Goal: Information Seeking & Learning: Learn about a topic

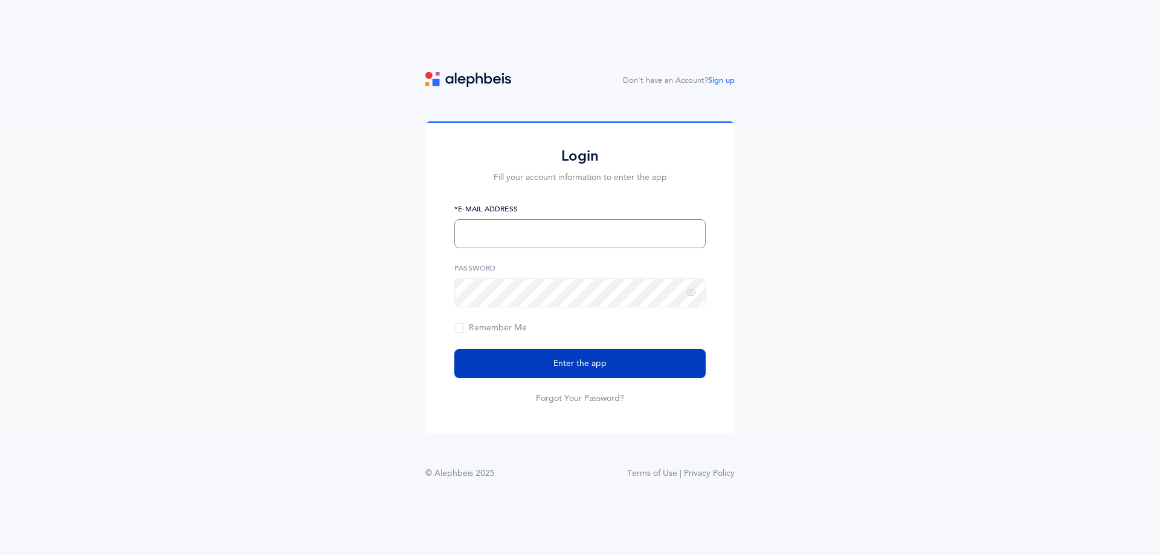
type input "[EMAIL_ADDRESS][DOMAIN_NAME]"
click at [633, 360] on button "Enter the app" at bounding box center [579, 363] width 251 height 29
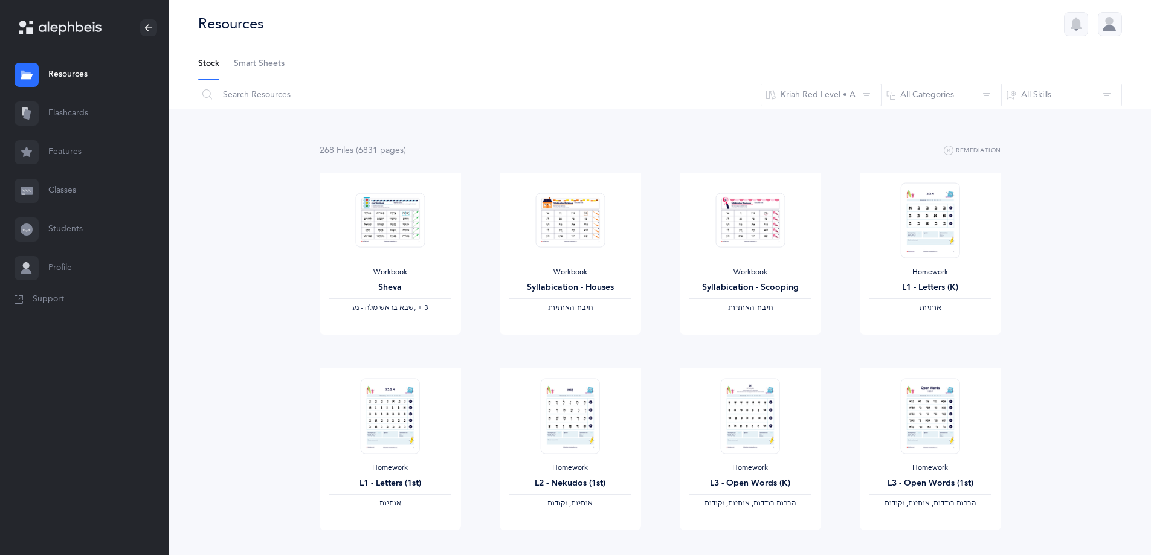
click at [60, 117] on link "Flashcards" at bounding box center [84, 113] width 169 height 39
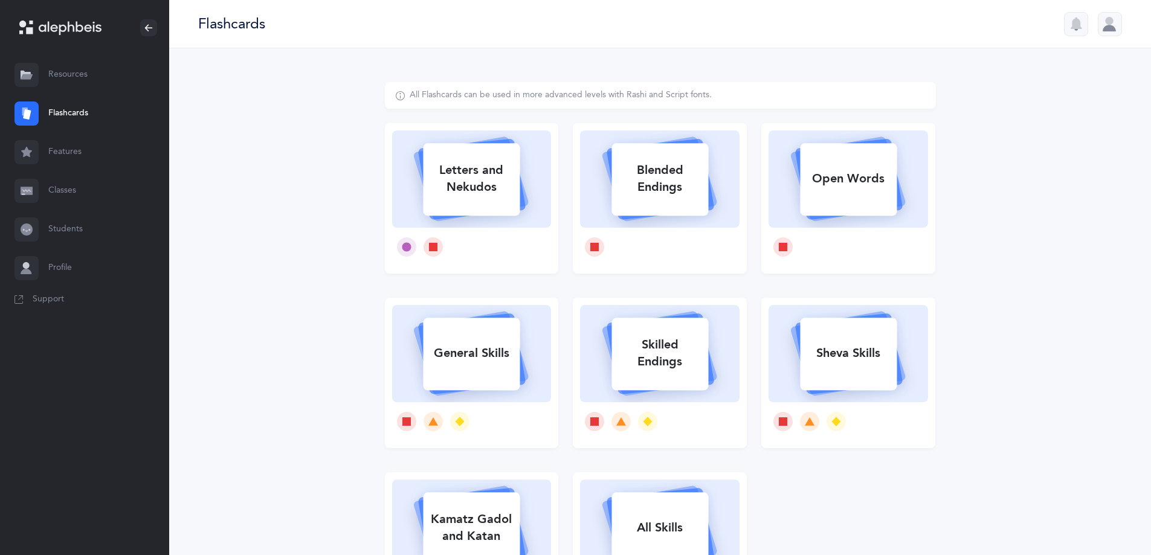
click at [496, 200] on div "Letters and Nekudos" at bounding box center [471, 179] width 97 height 48
select select
select select "single"
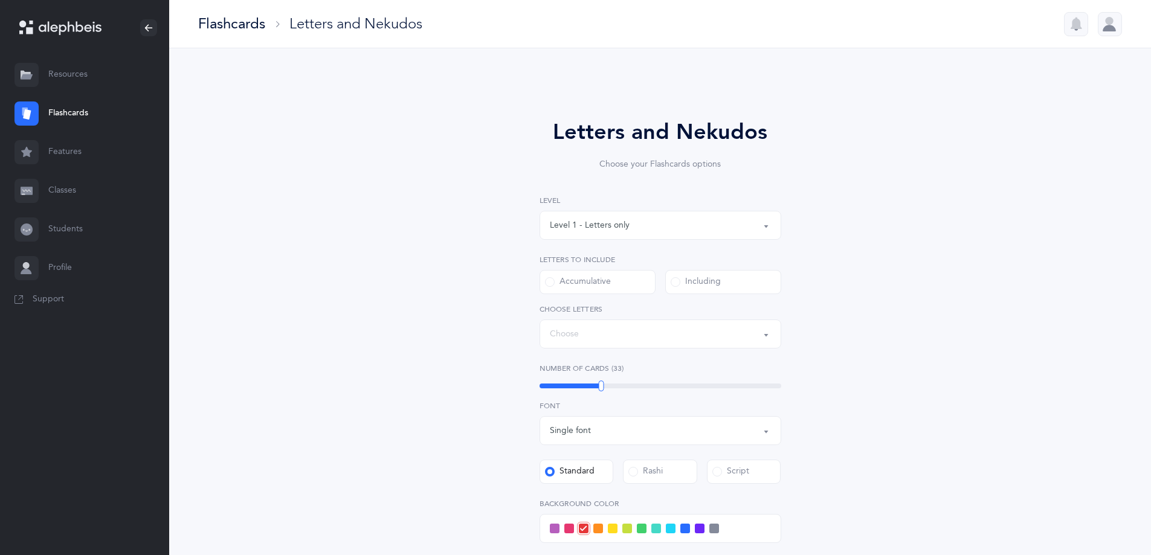
select select "27"
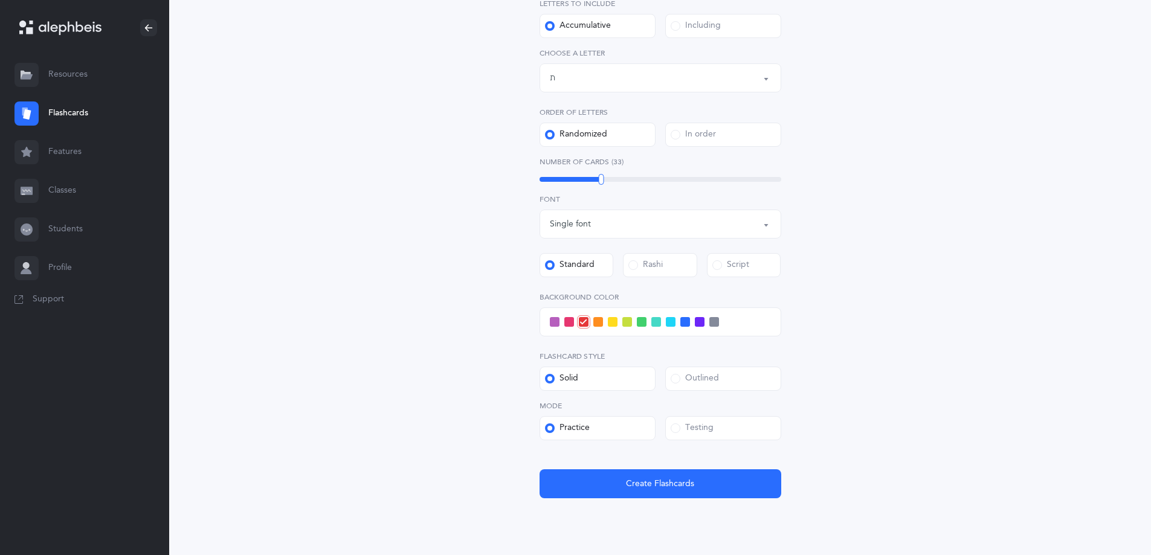
scroll to position [296, 0]
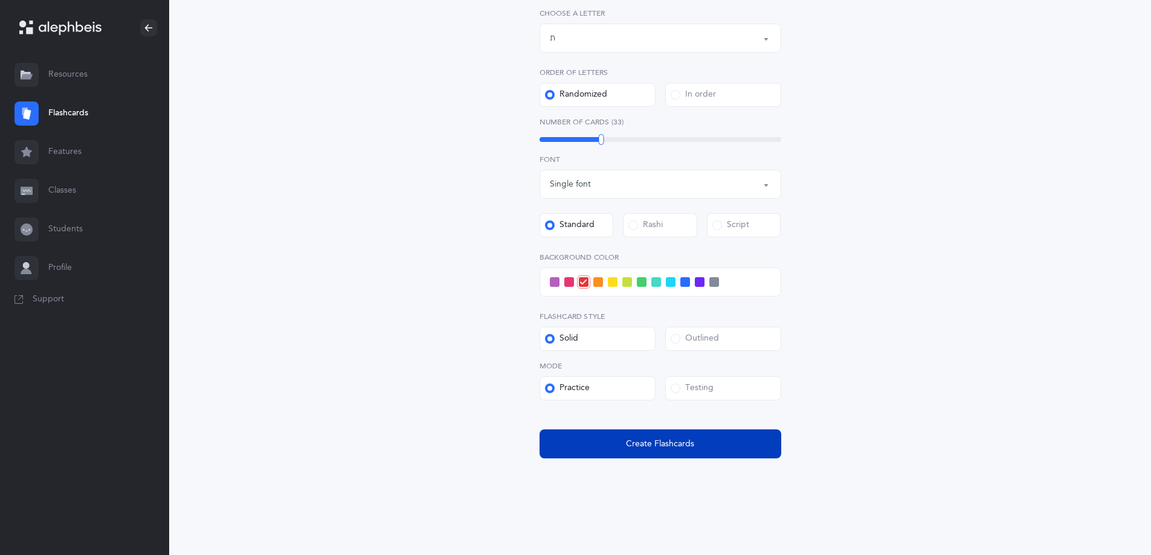
click at [724, 440] on button "Create Flashcards" at bounding box center [660, 444] width 242 height 29
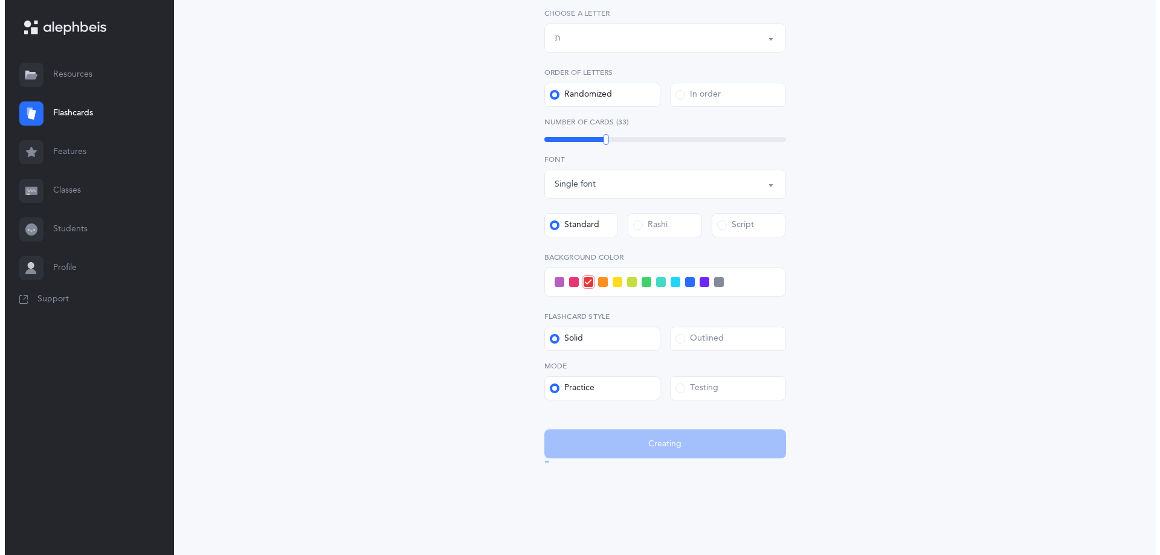
scroll to position [0, 0]
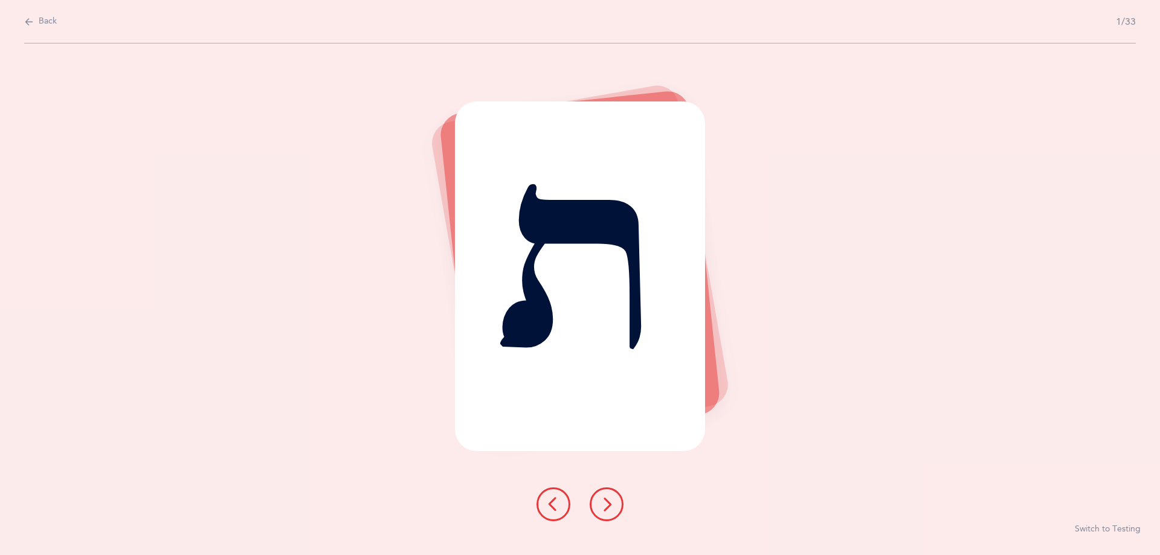
click at [614, 520] on button at bounding box center [607, 505] width 34 height 34
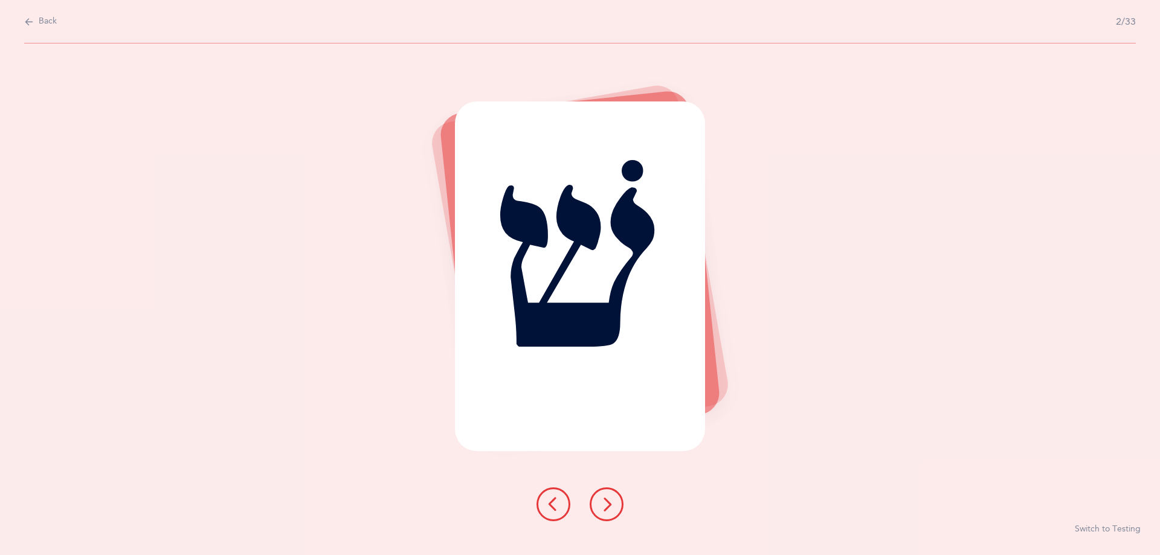
click at [608, 511] on icon at bounding box center [606, 504] width 14 height 14
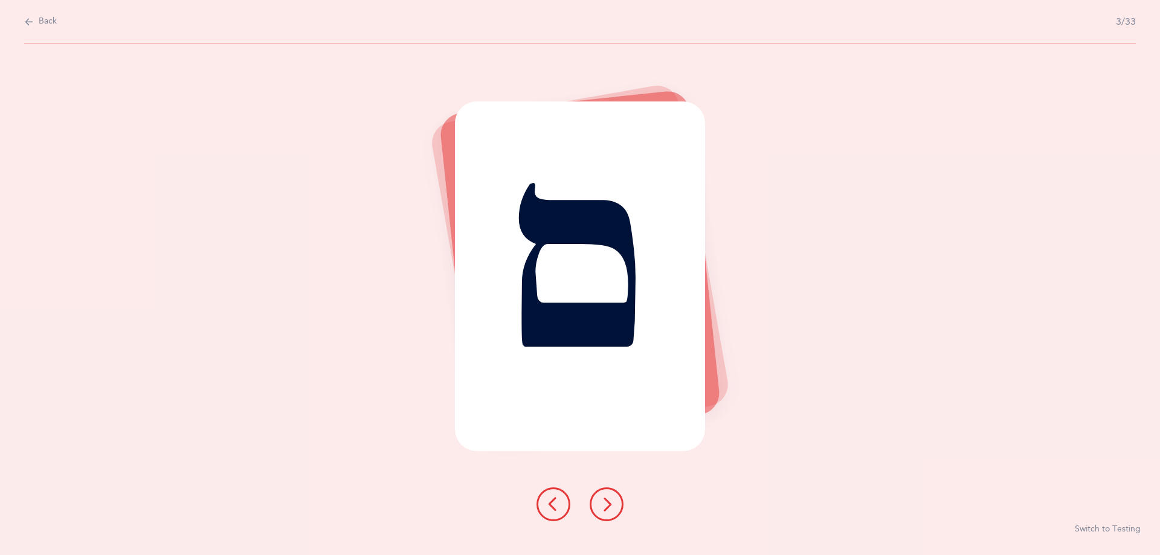
click at [608, 511] on icon at bounding box center [606, 504] width 14 height 14
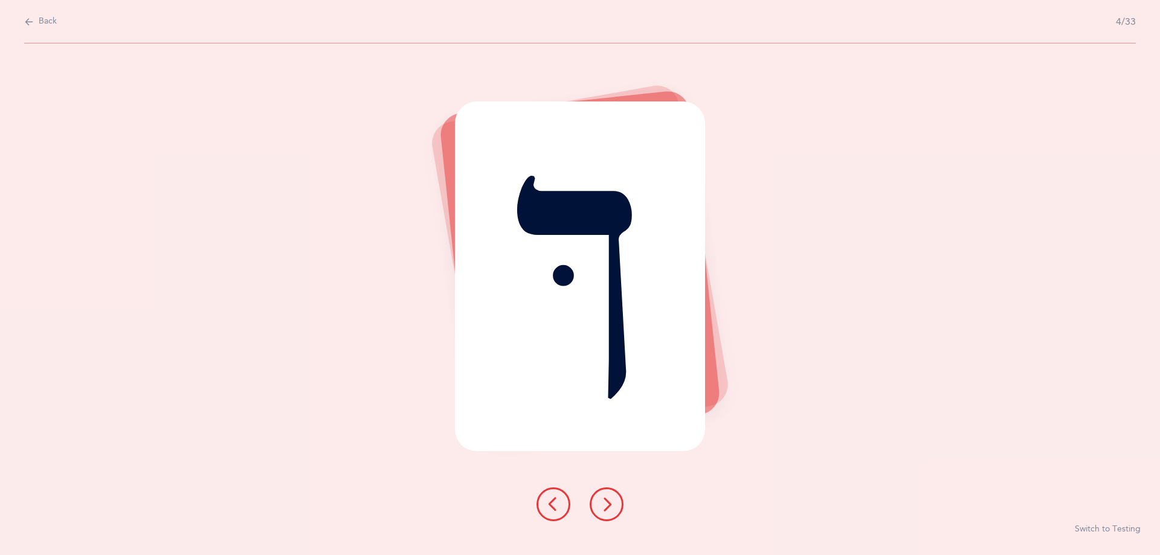
click at [608, 511] on icon at bounding box center [606, 504] width 14 height 14
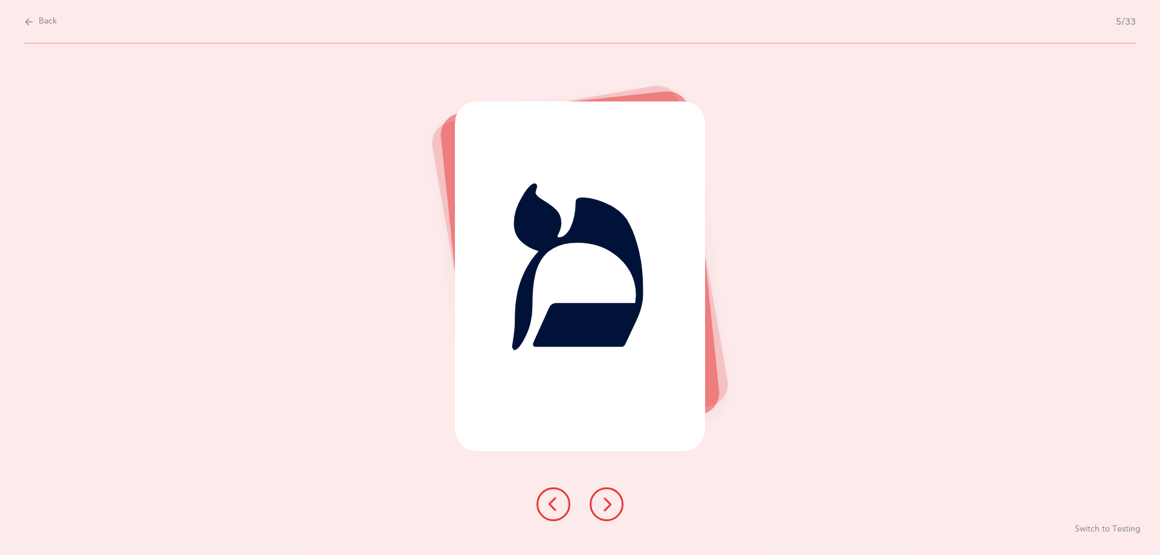
click at [608, 511] on icon at bounding box center [606, 504] width 14 height 14
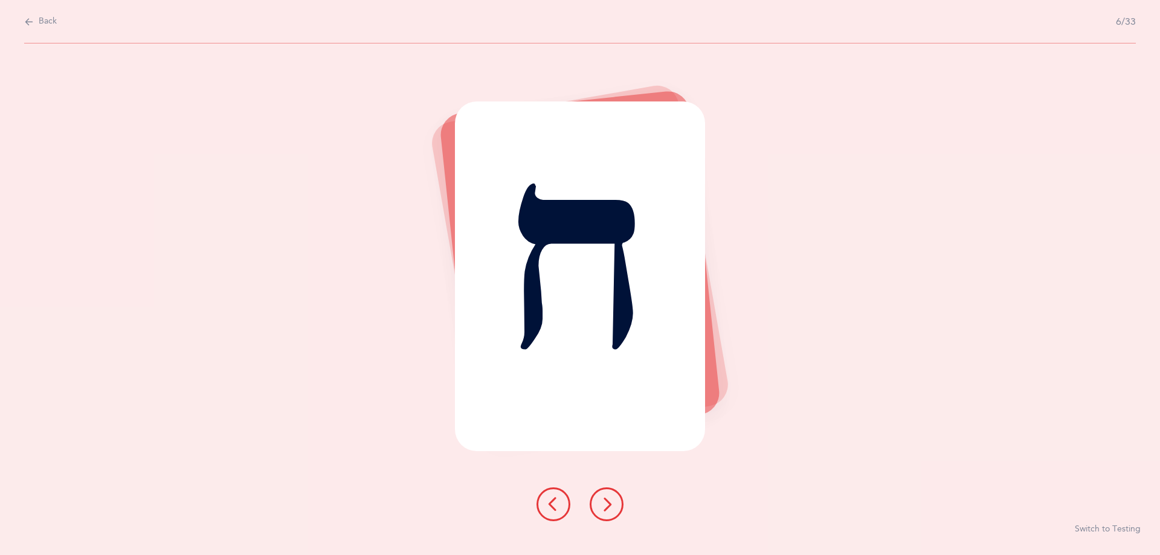
click at [608, 511] on icon at bounding box center [606, 504] width 14 height 14
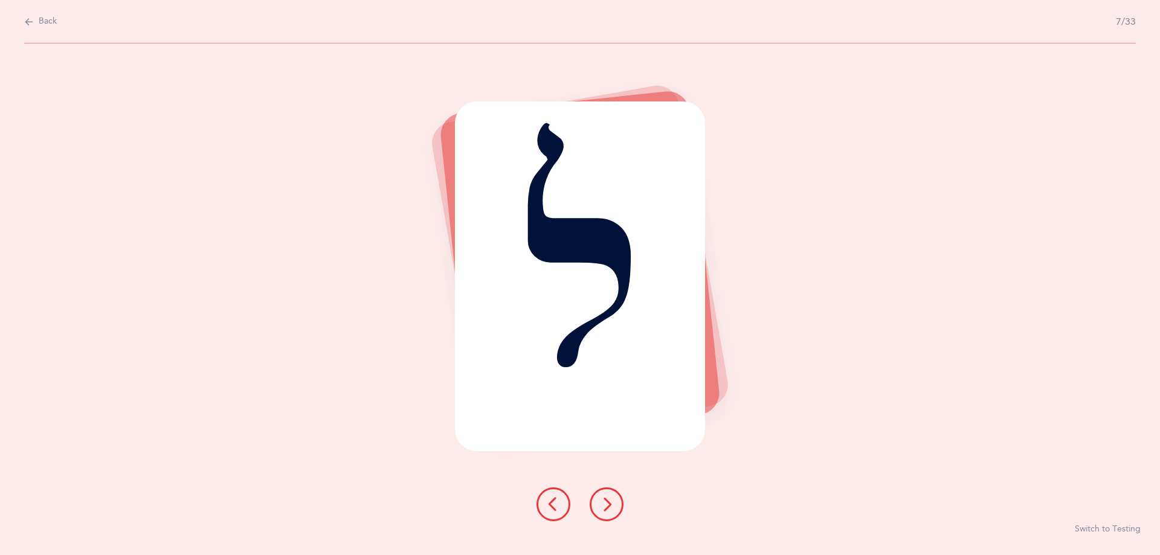
click at [608, 510] on icon at bounding box center [606, 504] width 14 height 14
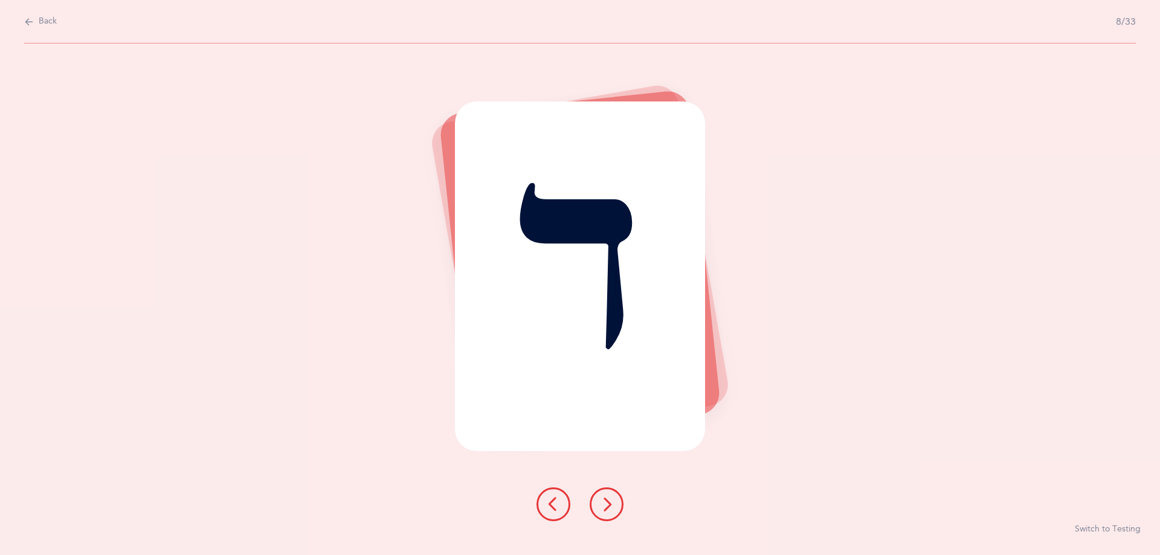
click at [608, 510] on icon at bounding box center [606, 504] width 14 height 14
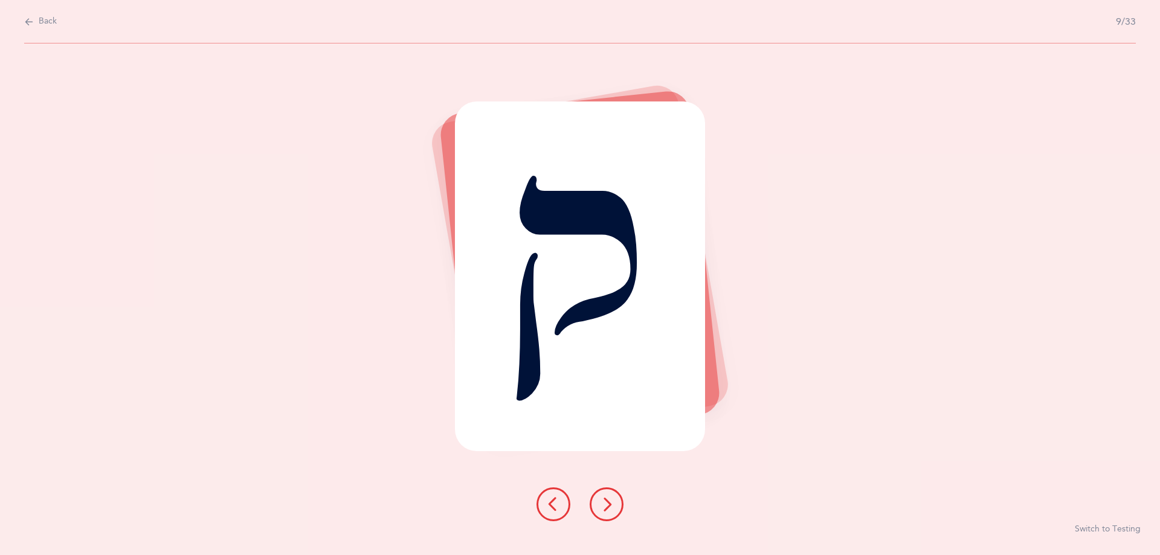
click at [608, 510] on icon at bounding box center [606, 504] width 14 height 14
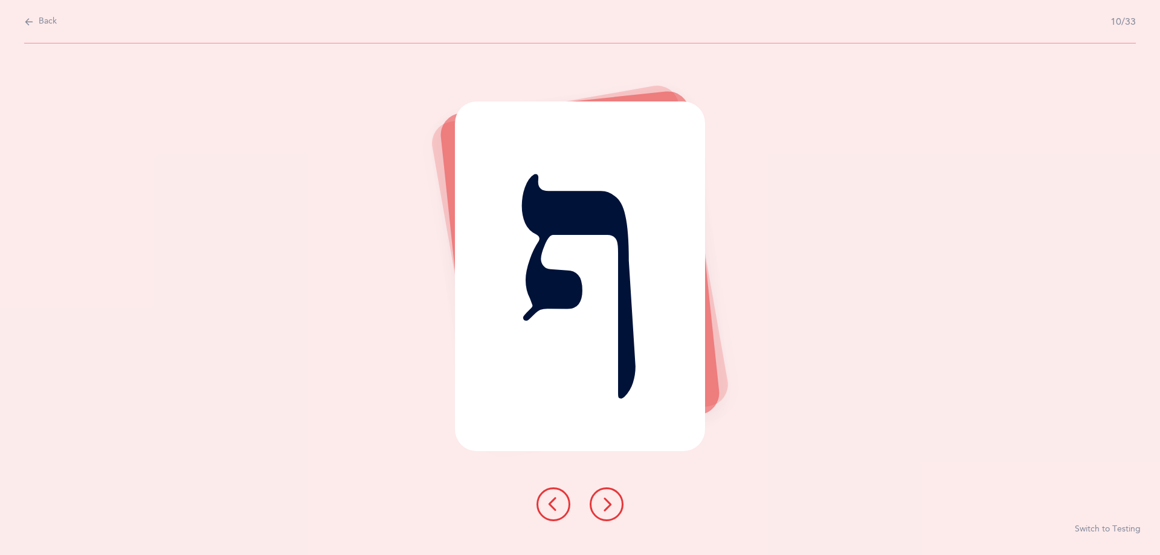
click at [608, 510] on icon at bounding box center [606, 504] width 14 height 14
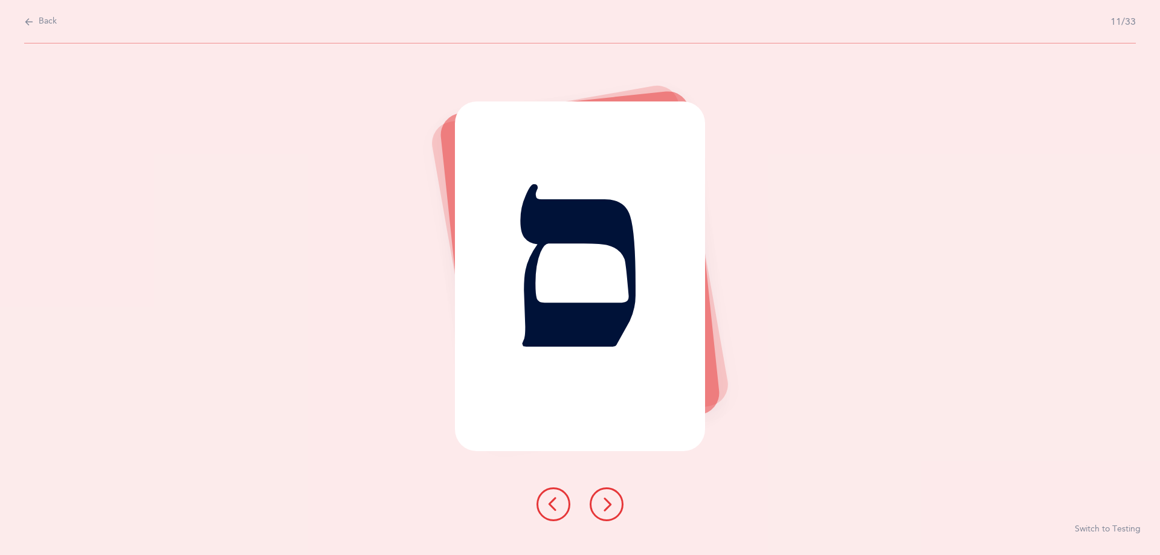
click at [608, 510] on icon at bounding box center [606, 504] width 14 height 14
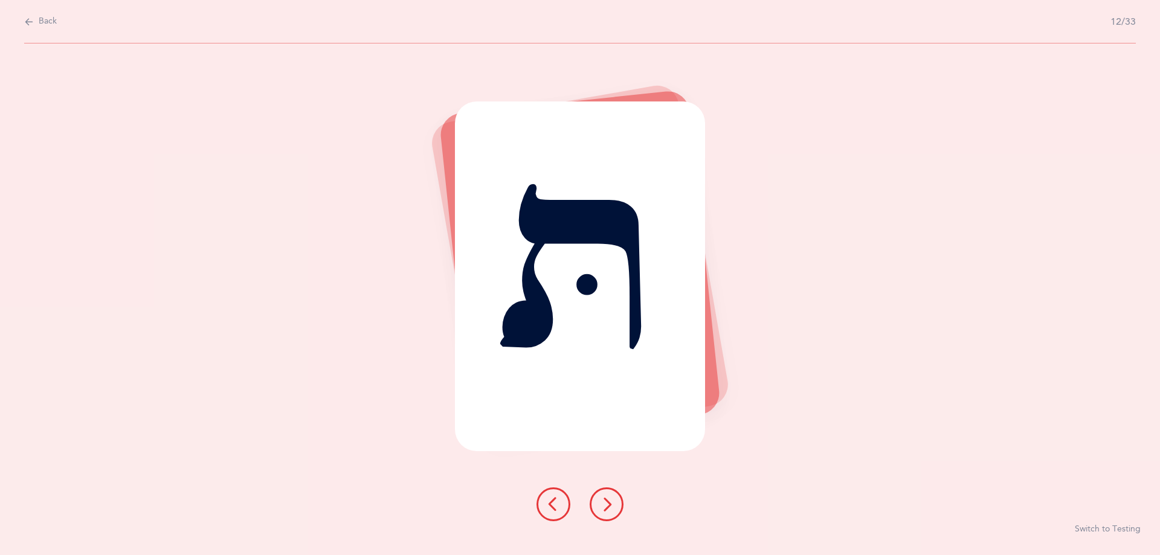
click at [608, 510] on icon at bounding box center [606, 504] width 14 height 14
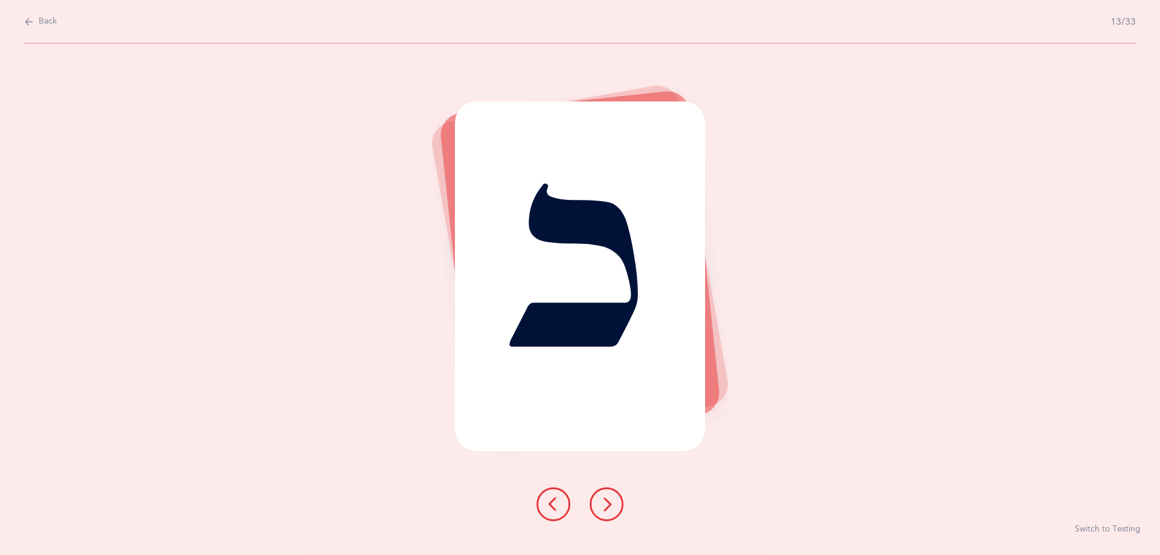
click at [608, 510] on icon at bounding box center [606, 504] width 14 height 14
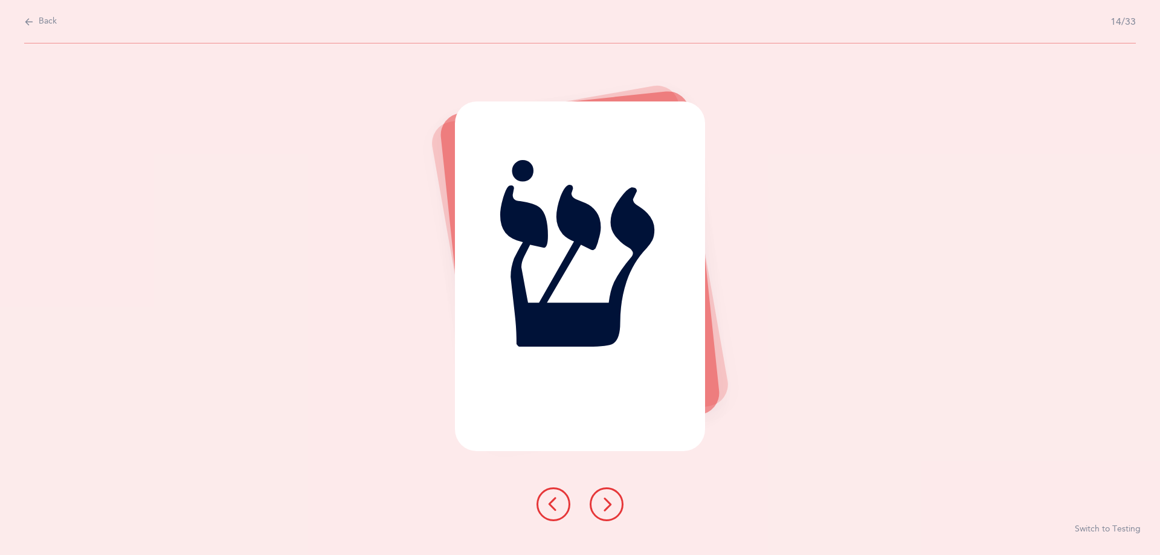
click at [792, 500] on div "שׂ Switch to Testing" at bounding box center [580, 299] width 1160 height 512
click at [603, 506] on icon at bounding box center [606, 504] width 14 height 14
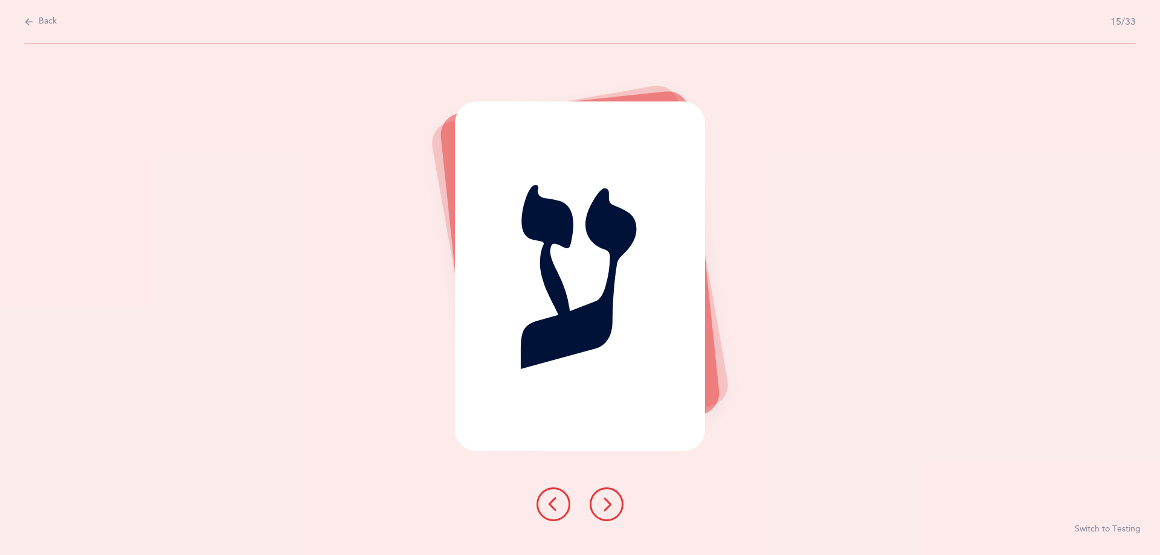
click at [603, 506] on icon at bounding box center [606, 504] width 14 height 14
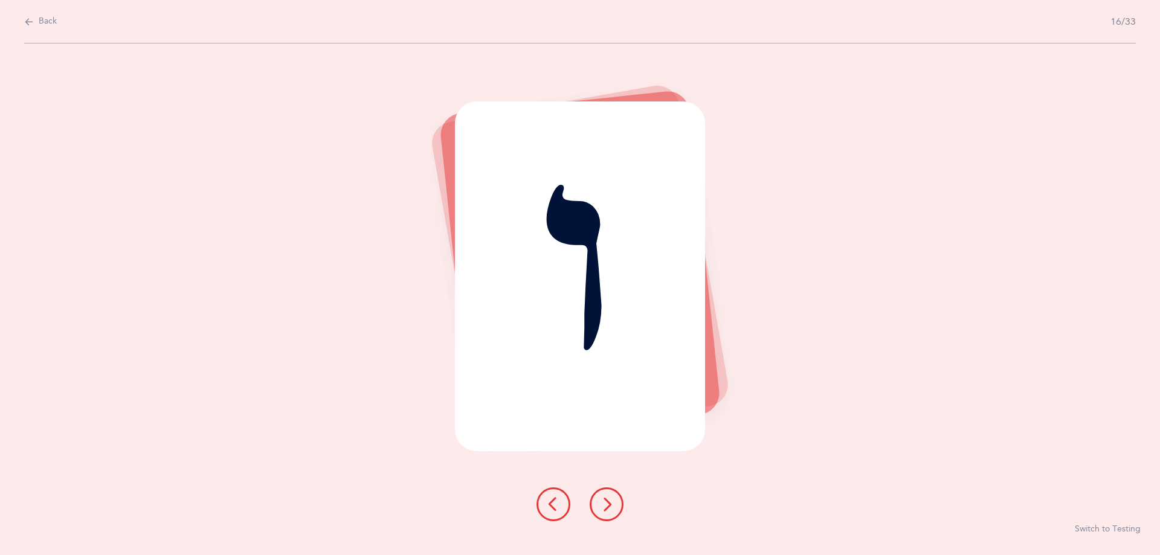
click at [603, 506] on icon at bounding box center [606, 504] width 14 height 14
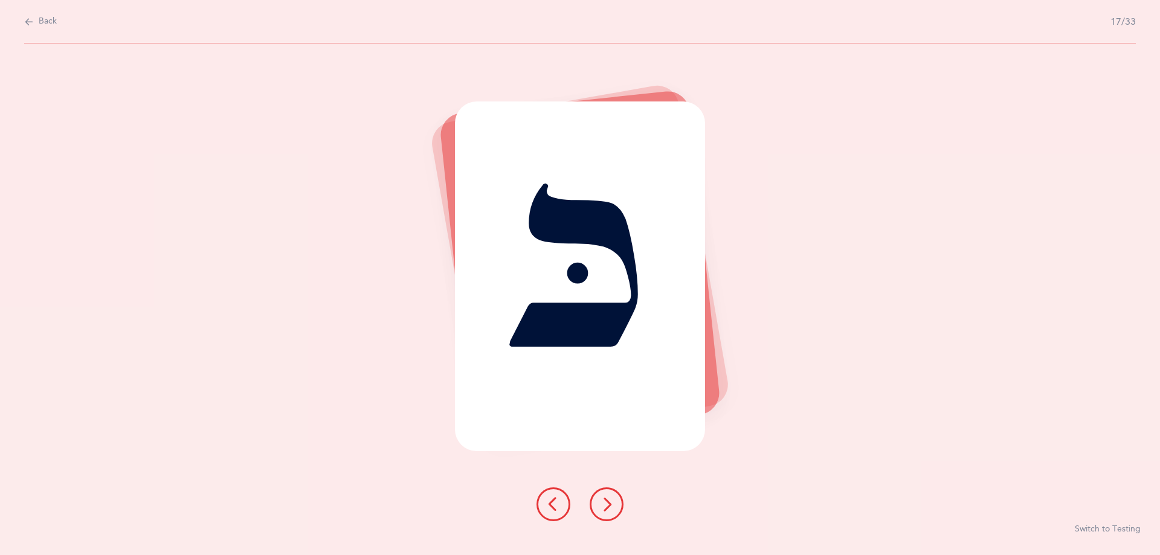
click at [603, 506] on icon at bounding box center [606, 504] width 14 height 14
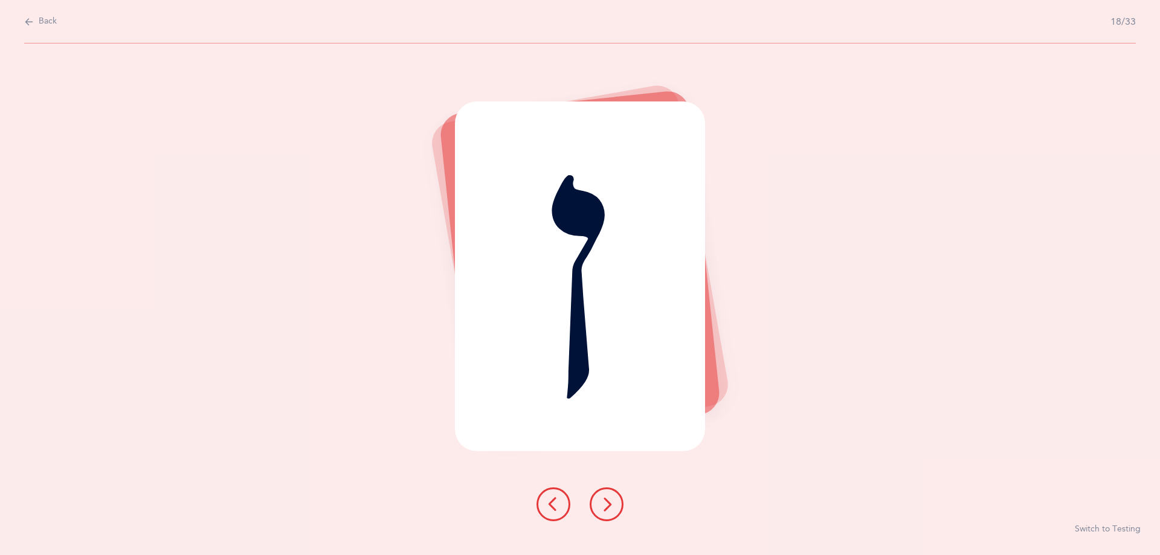
click at [603, 506] on icon at bounding box center [606, 504] width 14 height 14
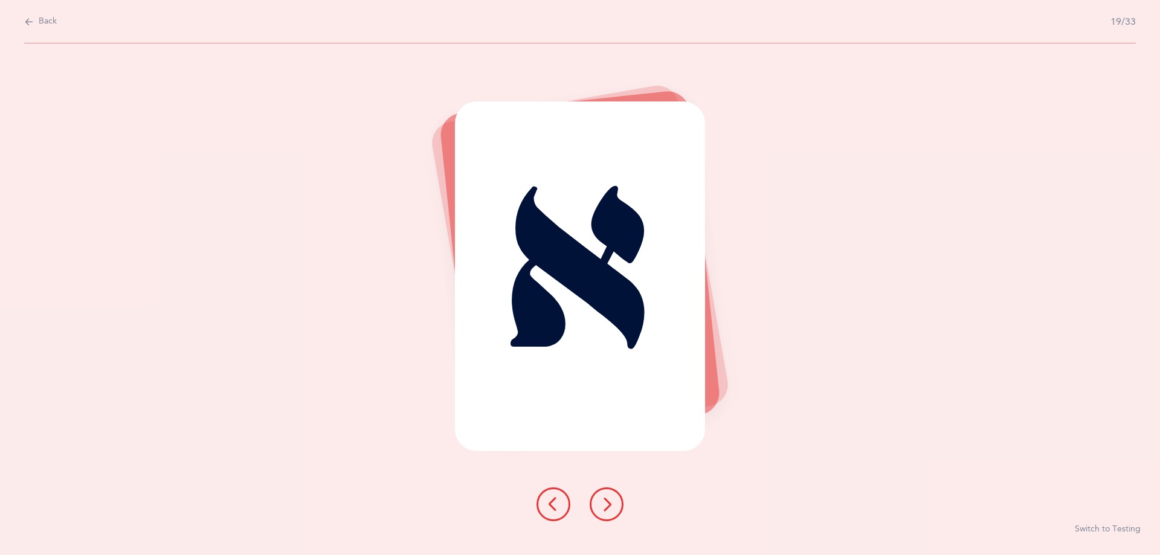
click at [603, 506] on icon at bounding box center [606, 504] width 14 height 14
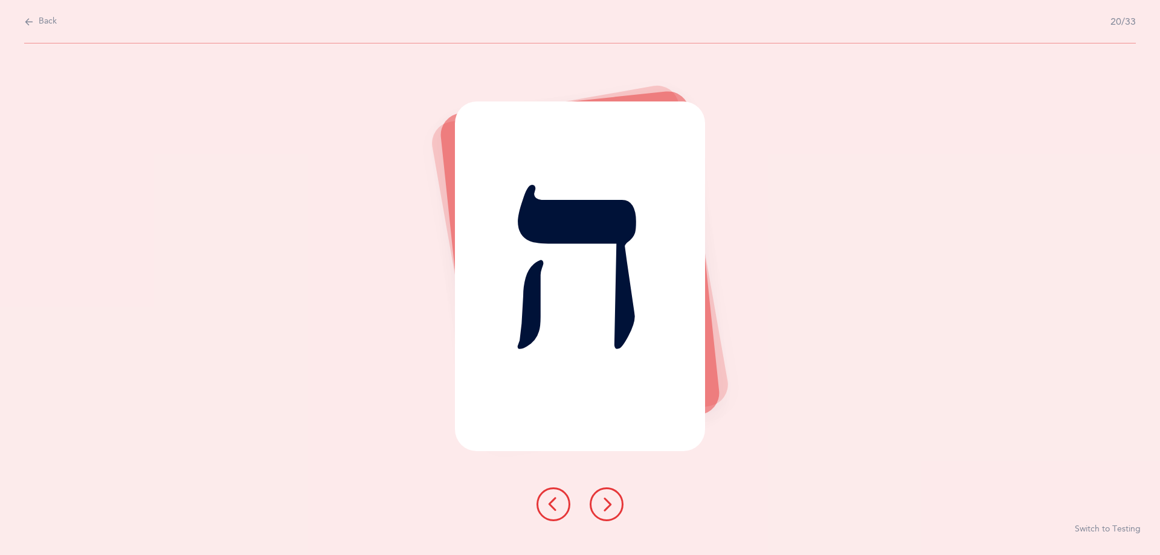
click at [603, 506] on icon at bounding box center [606, 504] width 14 height 14
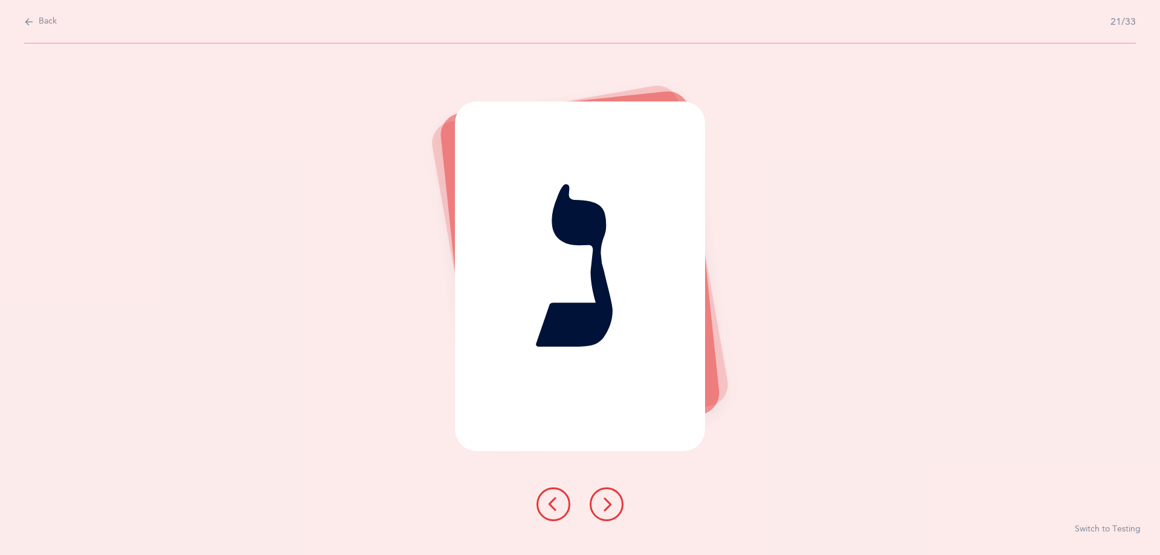
click at [603, 506] on icon at bounding box center [606, 504] width 14 height 14
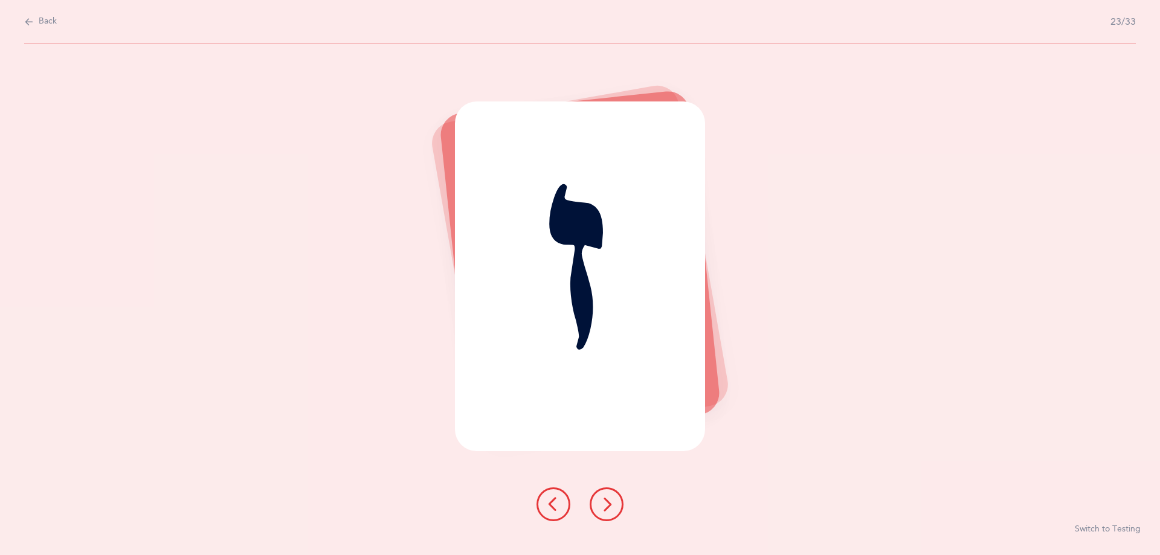
click at [603, 506] on icon at bounding box center [606, 504] width 14 height 14
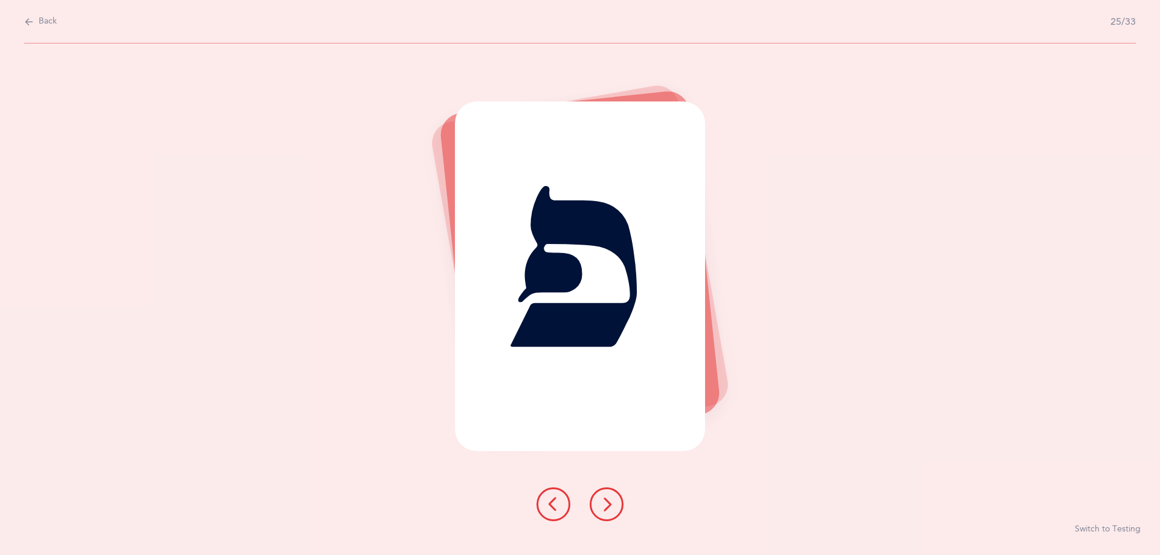
click at [603, 506] on icon at bounding box center [606, 504] width 14 height 14
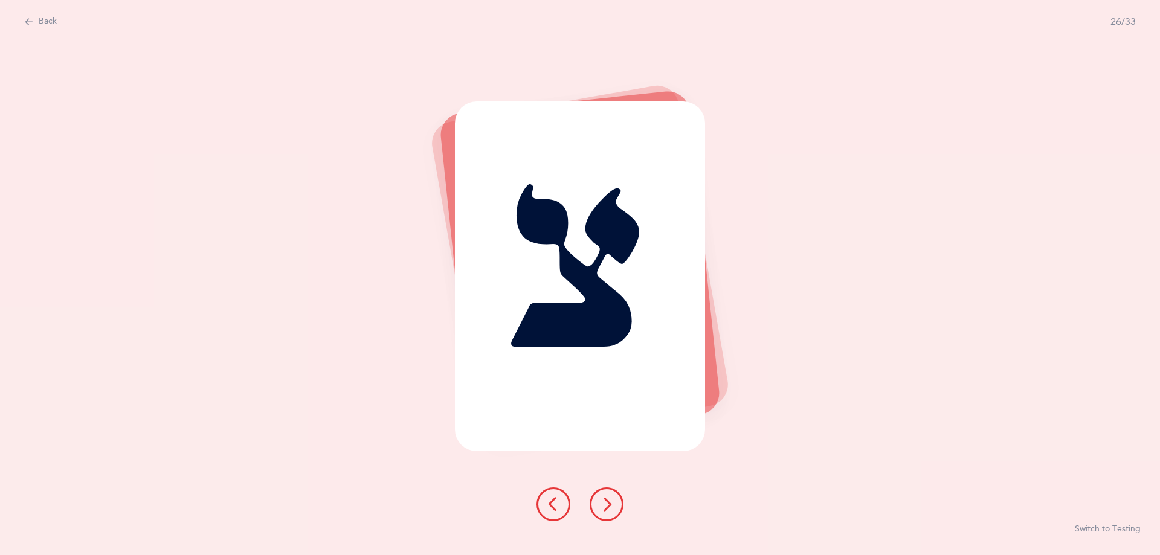
click at [603, 506] on icon at bounding box center [606, 504] width 14 height 14
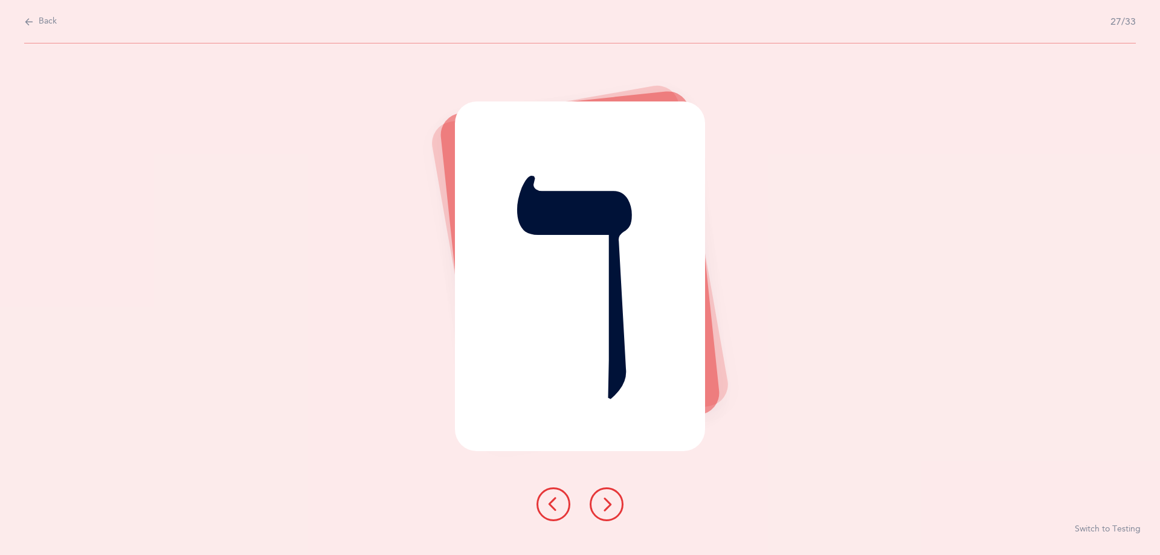
click at [603, 506] on icon at bounding box center [606, 504] width 14 height 14
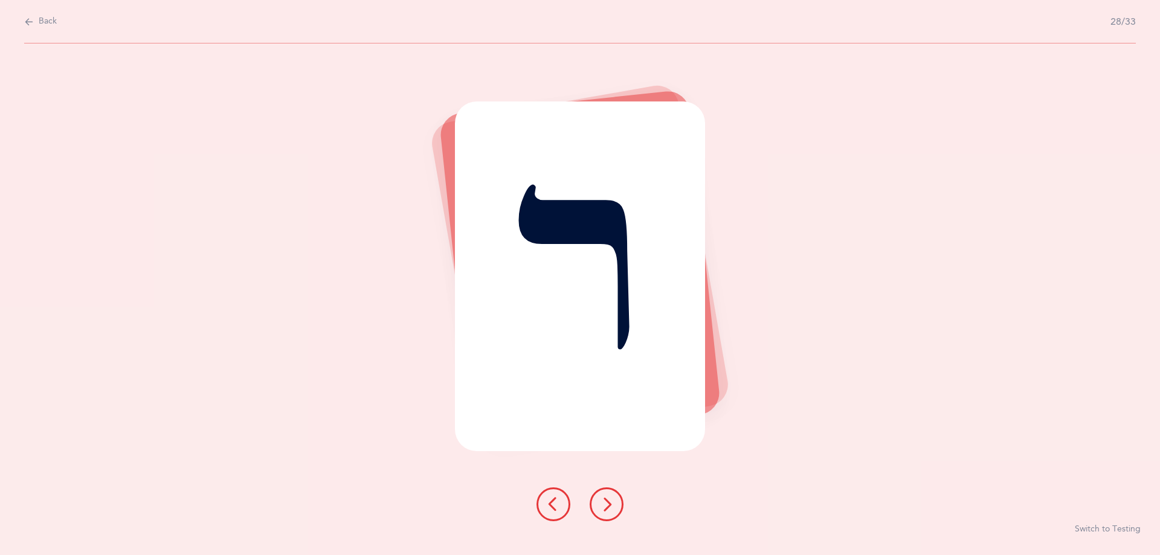
click at [603, 506] on icon at bounding box center [606, 504] width 14 height 14
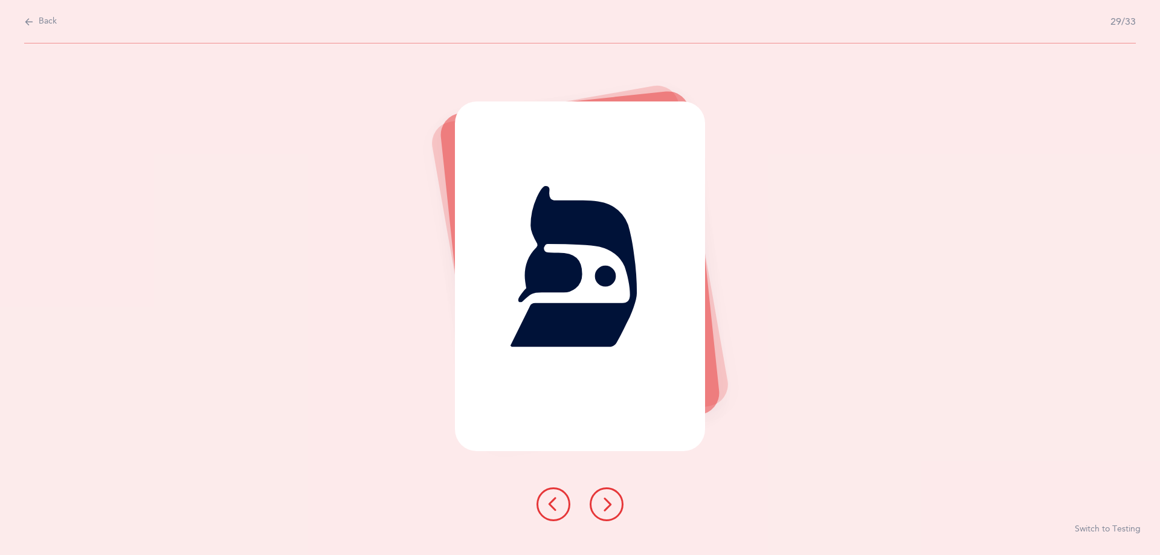
click at [603, 506] on icon at bounding box center [606, 504] width 14 height 14
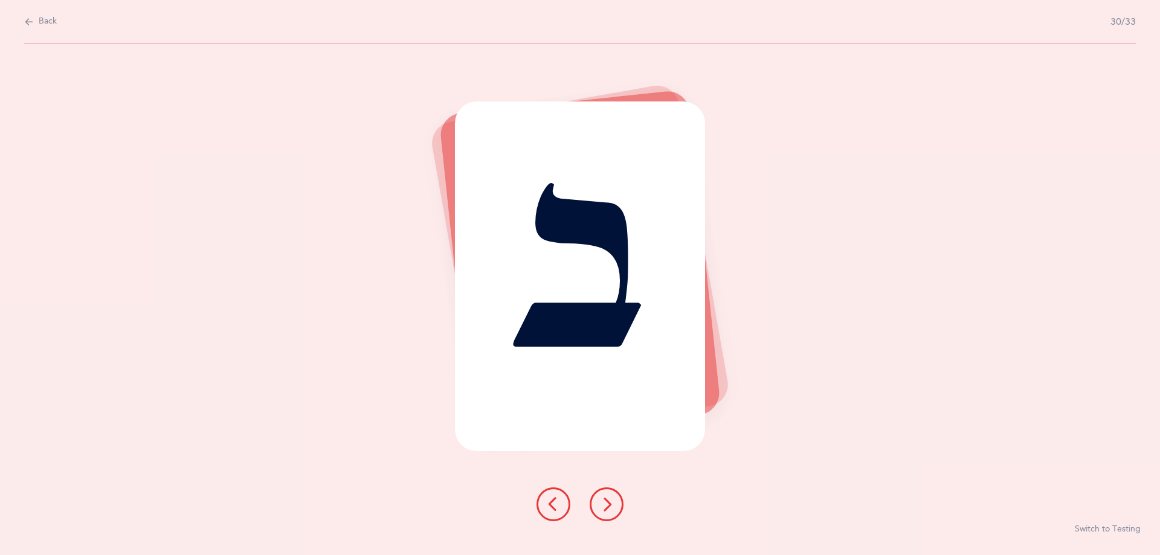
click at [603, 506] on icon at bounding box center [606, 504] width 14 height 14
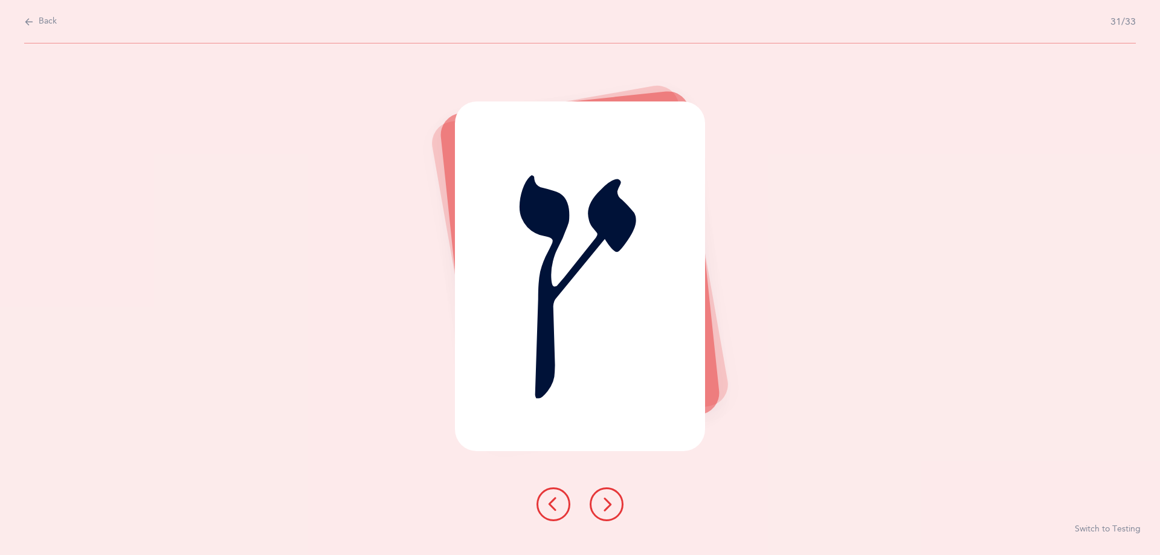
click at [600, 504] on icon at bounding box center [606, 504] width 14 height 14
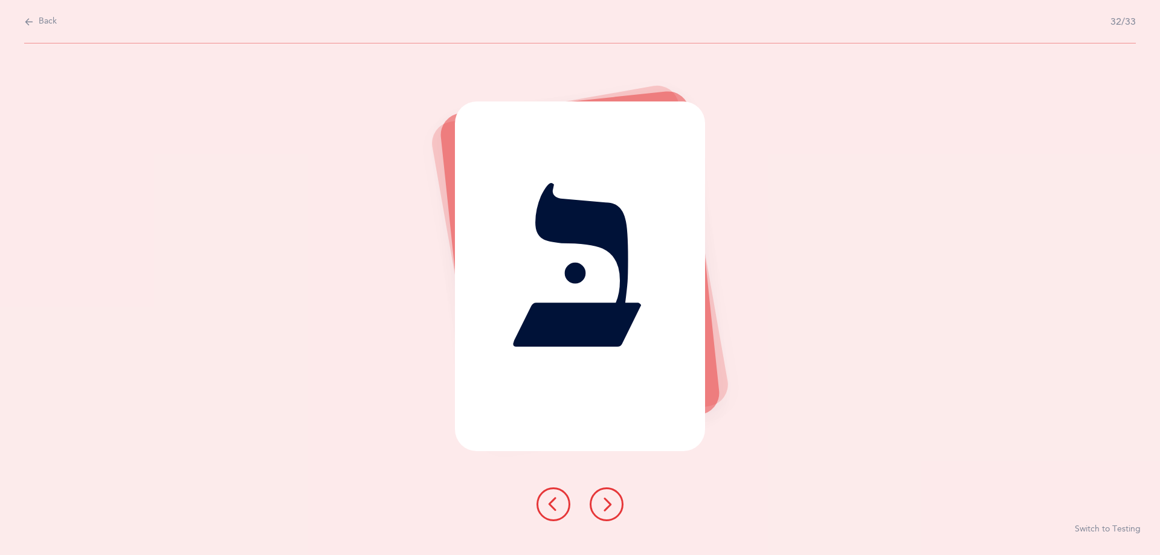
click at [600, 504] on icon at bounding box center [606, 504] width 14 height 14
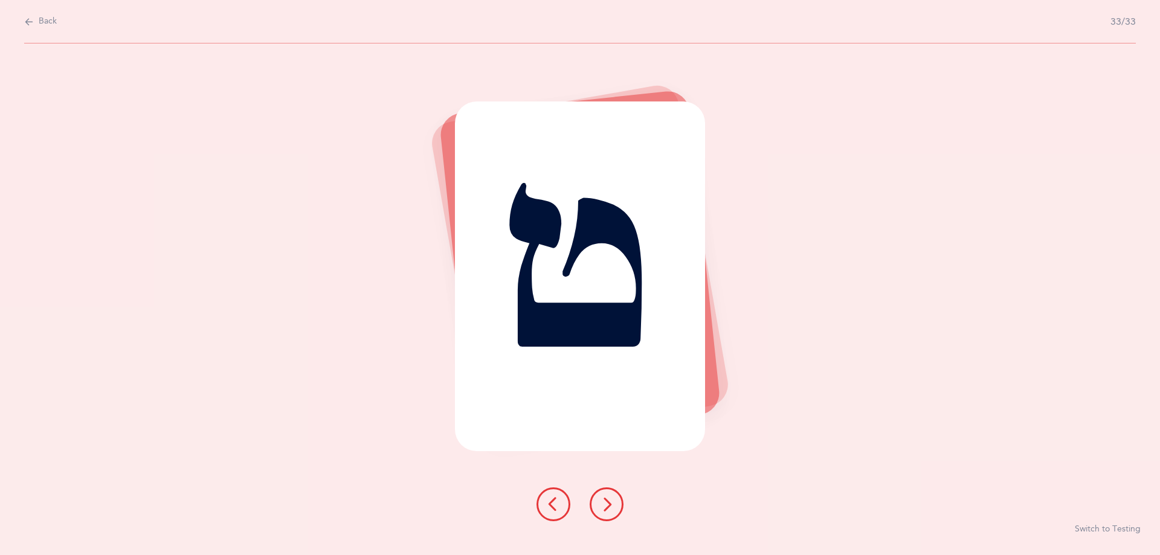
click at [600, 504] on icon at bounding box center [606, 504] width 14 height 14
